Goal: Task Accomplishment & Management: Use online tool/utility

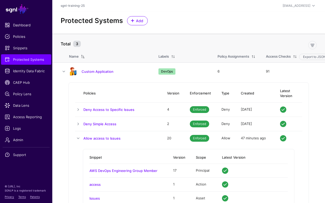
scroll to position [53, 0]
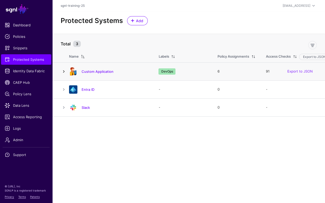
click at [63, 69] on link at bounding box center [64, 72] width 6 height 6
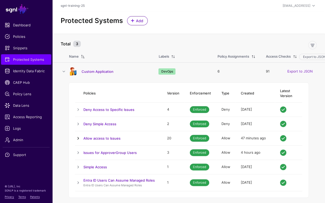
click at [78, 135] on link at bounding box center [78, 138] width 6 height 6
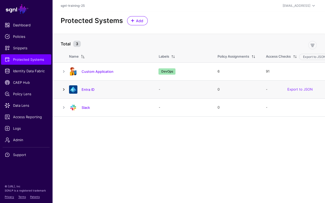
click at [65, 89] on link at bounding box center [64, 90] width 6 height 6
click at [64, 75] on td at bounding box center [60, 72] width 17 height 18
click at [64, 73] on link at bounding box center [64, 72] width 6 height 6
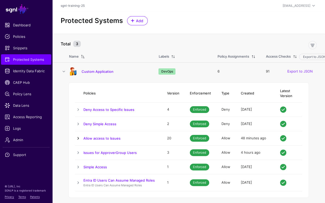
click at [76, 135] on link at bounding box center [78, 138] width 6 height 6
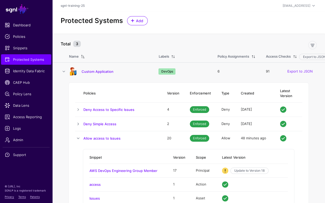
scroll to position [35, 0]
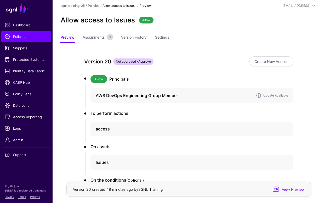
click at [230, 96] on h4 "AWS DevOps Engineering Group Member" at bounding box center [174, 96] width 156 height 6
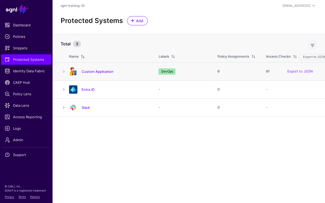
click at [65, 68] on td at bounding box center [60, 72] width 17 height 18
click at [64, 68] on td at bounding box center [60, 72] width 17 height 18
click at [64, 70] on link at bounding box center [64, 72] width 6 height 6
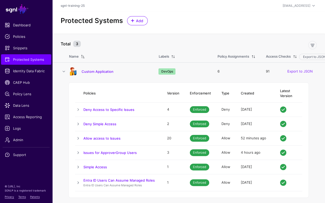
click at [83, 131] on td at bounding box center [79, 138] width 8 height 14
click at [80, 135] on link at bounding box center [78, 138] width 6 height 6
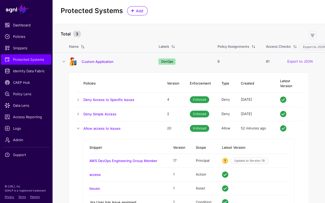
scroll to position [31, 0]
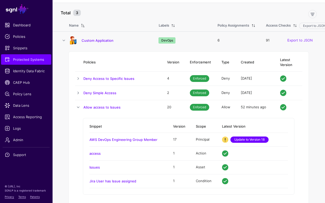
click at [253, 137] on link "Update to Version 18" at bounding box center [249, 140] width 38 height 6
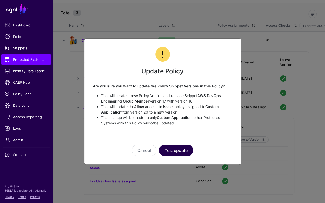
click at [184, 147] on button "Yes, update" at bounding box center [176, 151] width 34 height 12
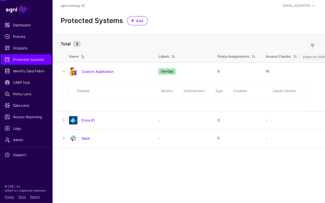
scroll to position [0, 0]
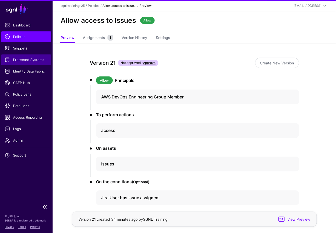
click at [22, 62] on span "Protected Systems" at bounding box center [26, 59] width 43 height 5
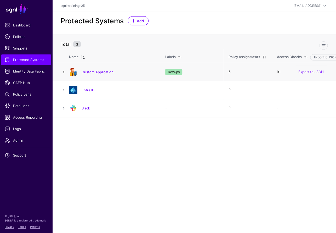
click at [66, 73] on link at bounding box center [64, 72] width 6 height 6
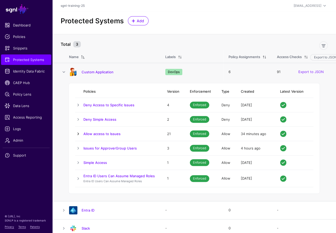
click at [79, 134] on link at bounding box center [78, 133] width 6 height 6
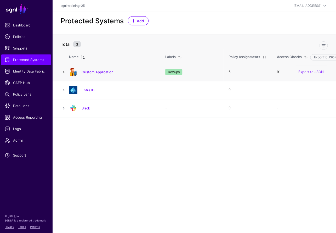
click at [65, 71] on link at bounding box center [64, 72] width 6 height 6
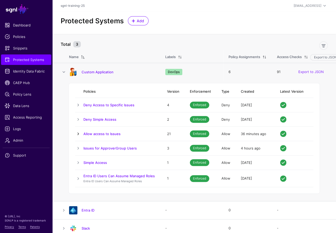
click at [75, 134] on link at bounding box center [78, 133] width 6 height 6
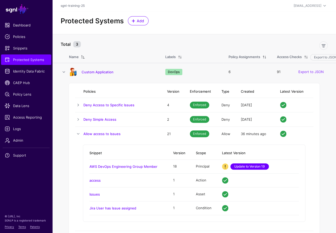
click at [255, 166] on link "Update to Version 19" at bounding box center [249, 166] width 38 height 6
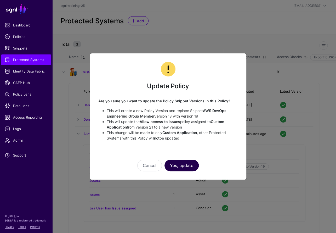
click at [198, 162] on button "Yes, update" at bounding box center [181, 166] width 34 height 12
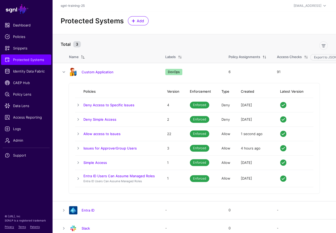
click at [213, 22] on div "Protected Systems Add" at bounding box center [194, 20] width 271 height 9
drag, startPoint x: 77, startPoint y: 134, endPoint x: 81, endPoint y: 134, distance: 4.5
click at [77, 134] on link at bounding box center [78, 133] width 6 height 6
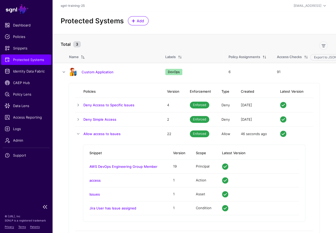
drag, startPoint x: 54, startPoint y: 18, endPoint x: 50, endPoint y: 14, distance: 5.8
click at [54, 18] on div "Protected Systems Add" at bounding box center [194, 23] width 284 height 22
click at [39, 4] on link "SGNL" at bounding box center [26, 9] width 46 height 12
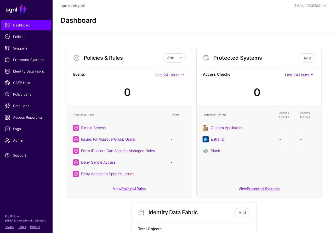
click at [90, 32] on div "Dashboard" at bounding box center [194, 23] width 284 height 22
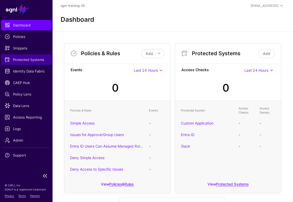
click at [33, 61] on span "Protected Systems" at bounding box center [26, 59] width 43 height 5
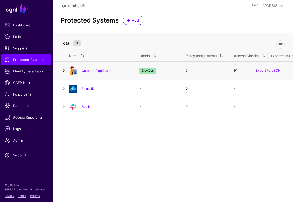
click at [63, 70] on link at bounding box center [64, 70] width 6 height 6
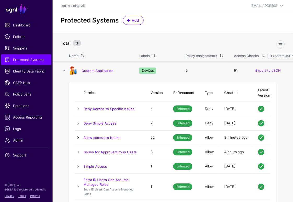
click at [80, 139] on link at bounding box center [78, 137] width 6 height 6
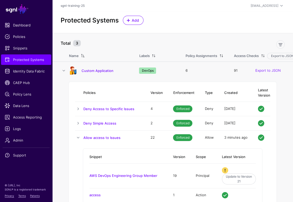
scroll to position [28, 0]
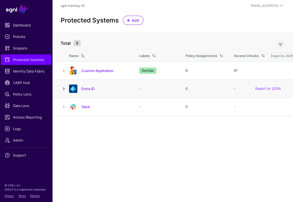
click at [63, 87] on link at bounding box center [64, 89] width 6 height 6
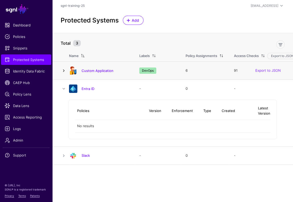
click at [64, 68] on link at bounding box center [64, 70] width 6 height 6
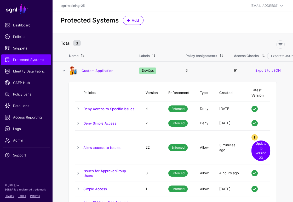
click at [264, 148] on link "Update to Version 23" at bounding box center [261, 150] width 19 height 20
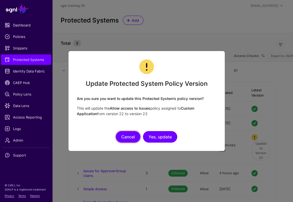
click at [127, 136] on button "Cancel" at bounding box center [128, 137] width 25 height 12
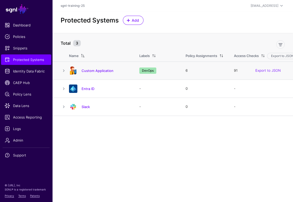
click at [63, 67] on td at bounding box center [60, 71] width 17 height 18
click at [61, 68] on link at bounding box center [64, 70] width 6 height 6
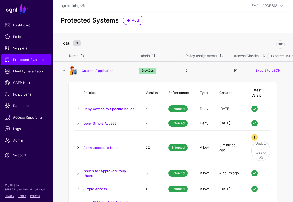
click at [80, 146] on link at bounding box center [78, 147] width 6 height 6
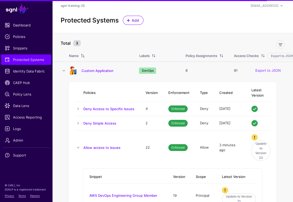
scroll to position [33, 0]
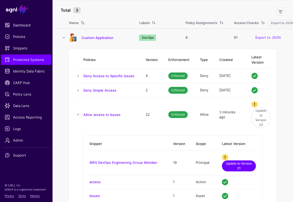
click at [243, 164] on link "Update to Version 21" at bounding box center [239, 165] width 34 height 11
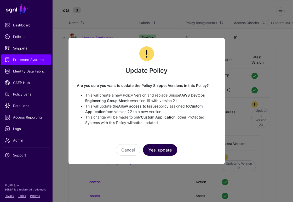
click at [169, 150] on button "Yes, update" at bounding box center [160, 150] width 34 height 12
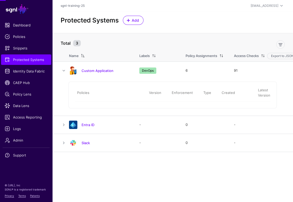
scroll to position [0, 0]
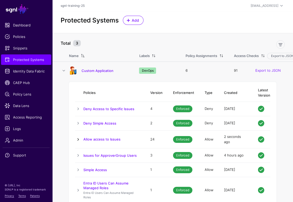
click at [78, 139] on link at bounding box center [78, 139] width 6 height 6
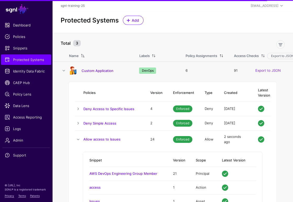
scroll to position [70, 0]
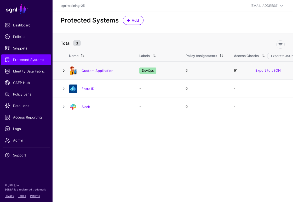
click at [66, 69] on link at bounding box center [64, 70] width 6 height 6
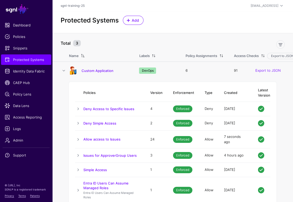
click at [83, 134] on td at bounding box center [79, 139] width 8 height 18
click at [80, 136] on link at bounding box center [78, 139] width 6 height 6
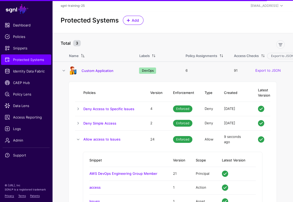
scroll to position [59, 0]
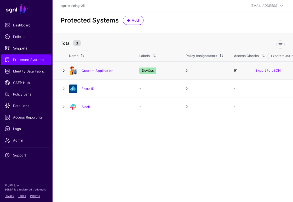
click at [62, 70] on link at bounding box center [64, 70] width 6 height 6
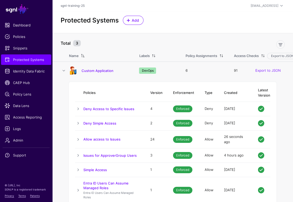
click at [79, 135] on td at bounding box center [79, 139] width 8 height 18
click at [81, 133] on td at bounding box center [79, 139] width 8 height 18
click at [79, 137] on link at bounding box center [78, 139] width 6 height 6
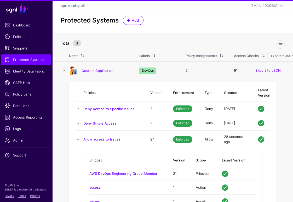
scroll to position [52, 0]
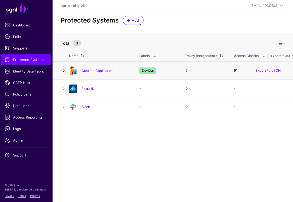
click at [64, 69] on link at bounding box center [64, 70] width 6 height 6
click at [62, 70] on link at bounding box center [64, 70] width 6 height 6
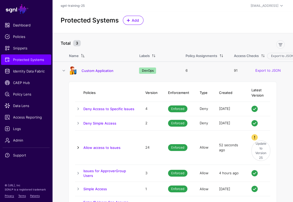
click at [77, 149] on link at bounding box center [78, 147] width 6 height 6
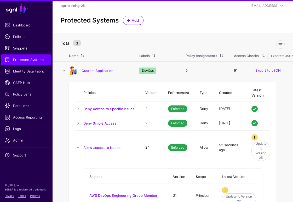
scroll to position [68, 0]
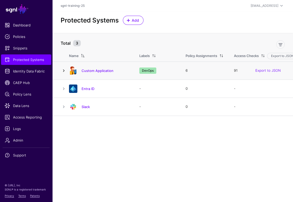
click at [64, 71] on link at bounding box center [64, 70] width 6 height 6
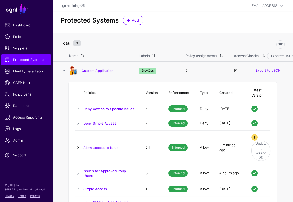
click at [79, 145] on link at bounding box center [78, 147] width 6 height 6
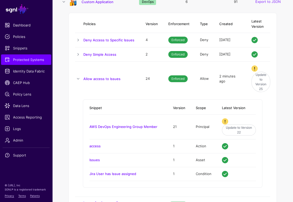
scroll to position [75, 0]
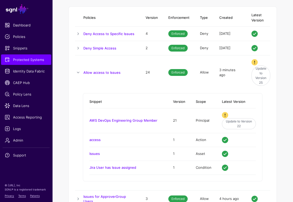
click at [163, 90] on td "Snippet Version Scope Latest Version AWS DevOps Engineering Group Member 21 Pri…" at bounding box center [172, 139] width 195 height 101
click at [110, 117] on td "AWS DevOps Engineering Group Member" at bounding box center [128, 120] width 78 height 25
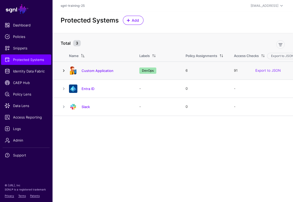
click at [65, 70] on link at bounding box center [64, 70] width 6 height 6
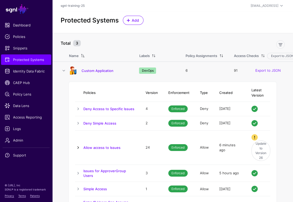
click at [76, 147] on link at bounding box center [78, 147] width 6 height 6
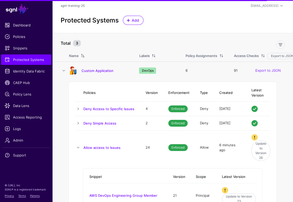
scroll to position [63, 0]
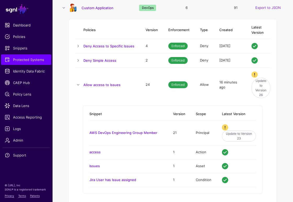
click at [211, 108] on th "Scope" at bounding box center [204, 114] width 26 height 13
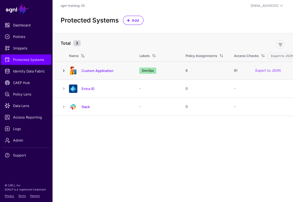
click at [64, 68] on link at bounding box center [64, 70] width 6 height 6
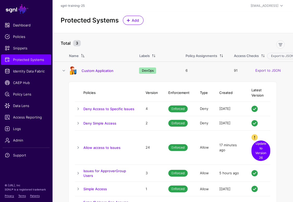
click at [265, 152] on link "Update to Version 26" at bounding box center [261, 150] width 19 height 20
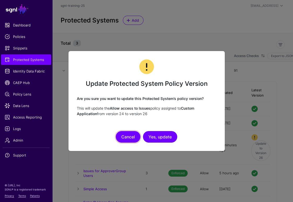
click at [133, 131] on button "Cancel" at bounding box center [128, 137] width 25 height 12
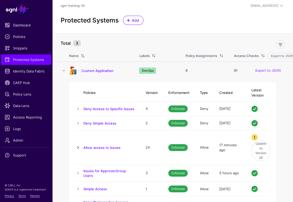
click at [80, 145] on link at bounding box center [78, 147] width 6 height 6
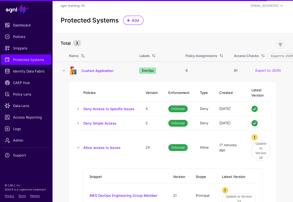
scroll to position [33, 0]
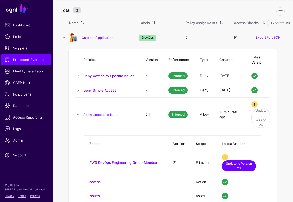
click at [234, 162] on link "Update to Version 23" at bounding box center [239, 165] width 34 height 11
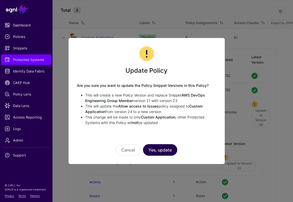
click at [164, 147] on button "Yes, update" at bounding box center [160, 150] width 34 height 12
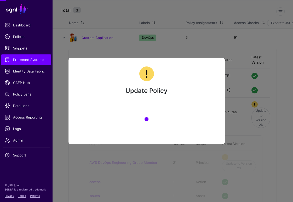
scroll to position [0, 0]
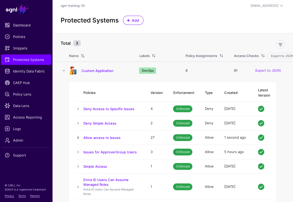
click at [77, 135] on link at bounding box center [78, 137] width 6 height 6
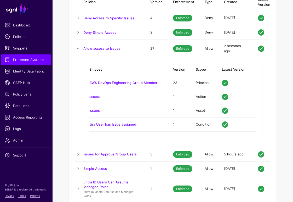
scroll to position [64, 0]
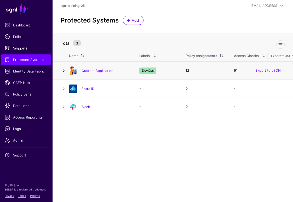
click at [64, 71] on link at bounding box center [64, 70] width 6 height 6
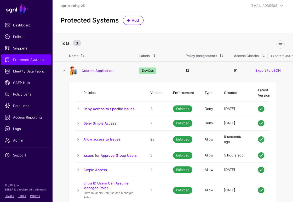
click at [75, 135] on td at bounding box center [79, 139] width 8 height 18
click at [77, 136] on link at bounding box center [78, 139] width 6 height 6
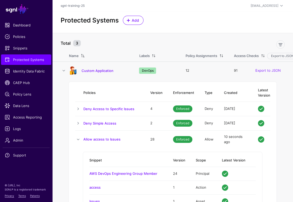
scroll to position [33, 0]
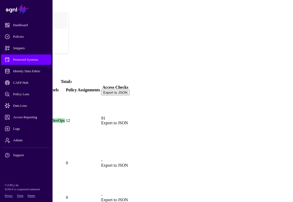
click at [3, 163] on link at bounding box center [3, 163] width 0 height 0
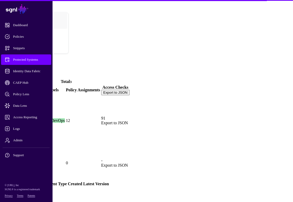
click at [3, 96] on td at bounding box center [3, 120] width 1 height 49
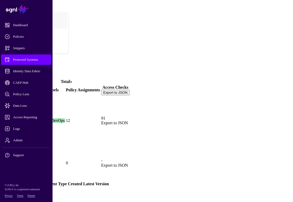
click at [3, 121] on link at bounding box center [3, 121] width 0 height 0
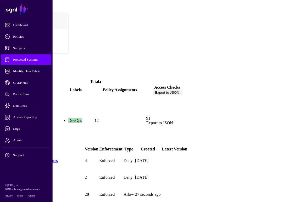
click at [4, 194] on link at bounding box center [4, 194] width 0 height 0
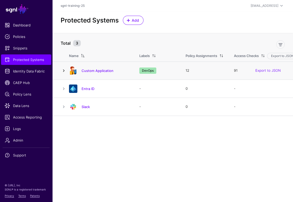
click at [61, 71] on link at bounding box center [64, 70] width 6 height 6
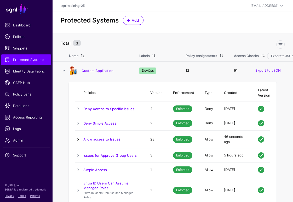
click at [77, 137] on link at bounding box center [78, 139] width 6 height 6
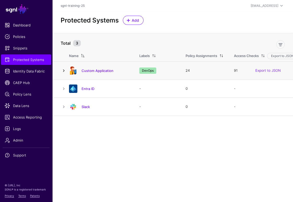
click at [64, 69] on link at bounding box center [64, 70] width 6 height 6
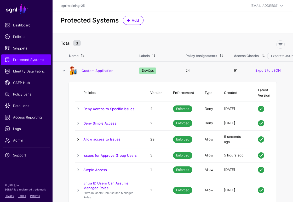
click at [77, 138] on link at bounding box center [78, 139] width 6 height 6
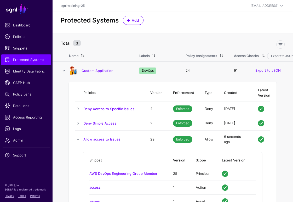
scroll to position [57, 0]
